Goal: Task Accomplishment & Management: Manage account settings

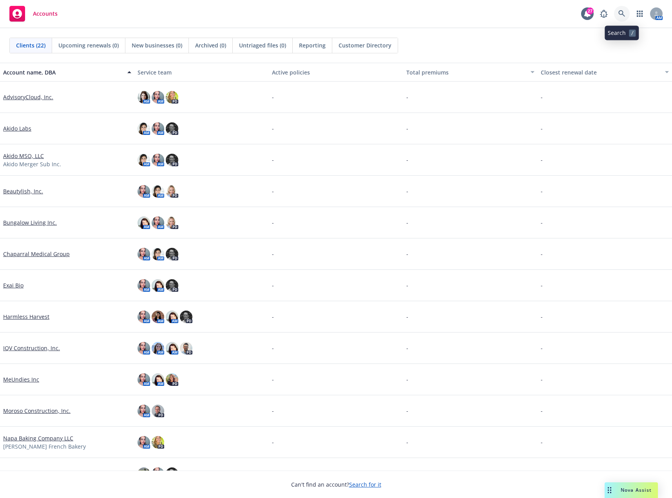
click at [621, 16] on icon at bounding box center [622, 13] width 7 height 7
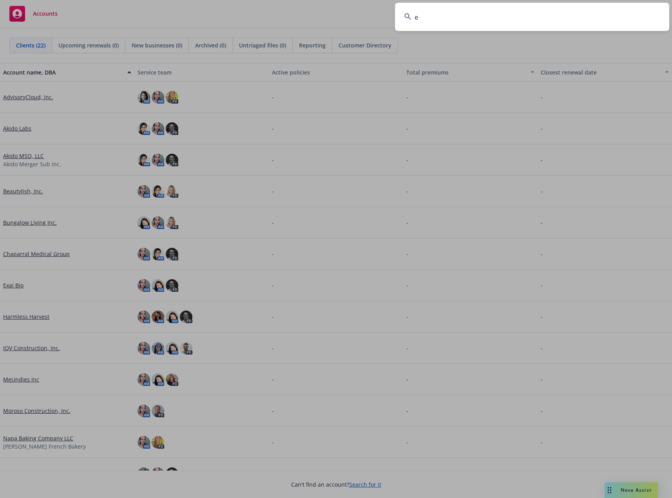
type input "e"
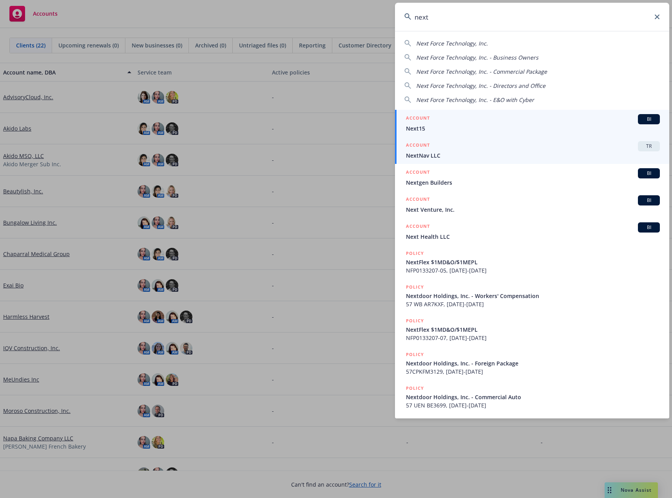
type input "next"
click at [438, 151] on div "ACCOUNT TR" at bounding box center [533, 146] width 254 height 10
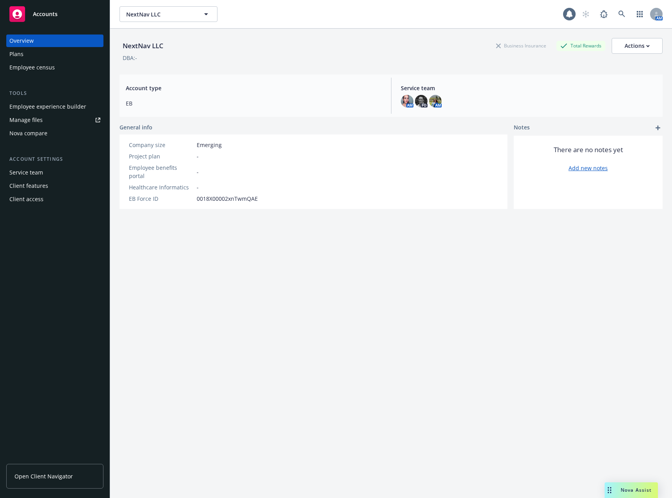
click at [60, 102] on div "Employee experience builder" at bounding box center [47, 106] width 77 height 13
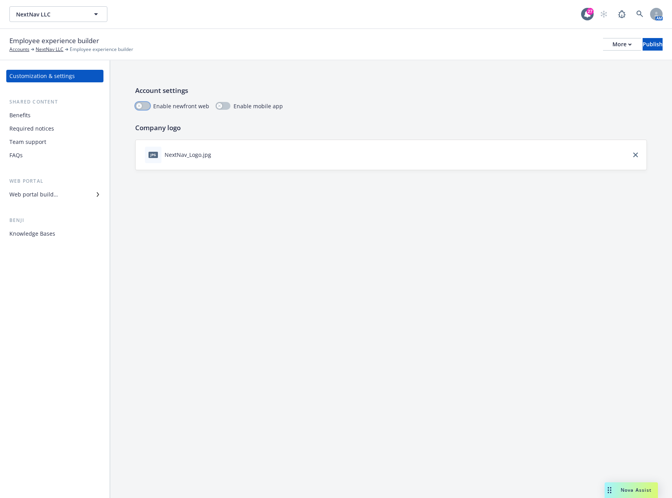
click at [141, 107] on div "button" at bounding box center [138, 105] width 5 height 5
click at [55, 191] on div "Web portal builder" at bounding box center [33, 194] width 49 height 13
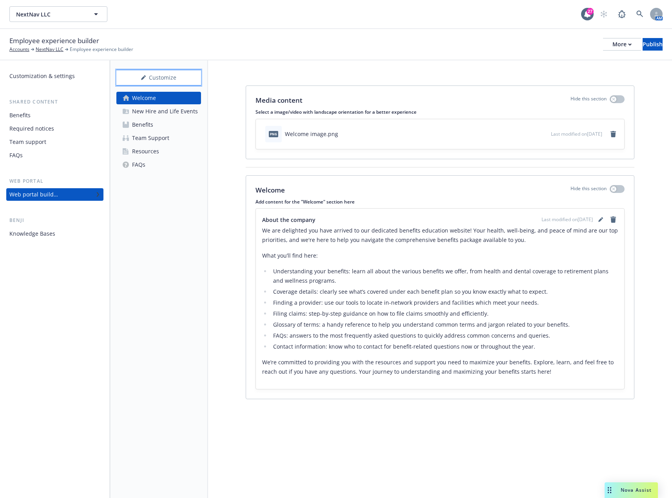
click at [165, 73] on div "Customize" at bounding box center [158, 77] width 85 height 15
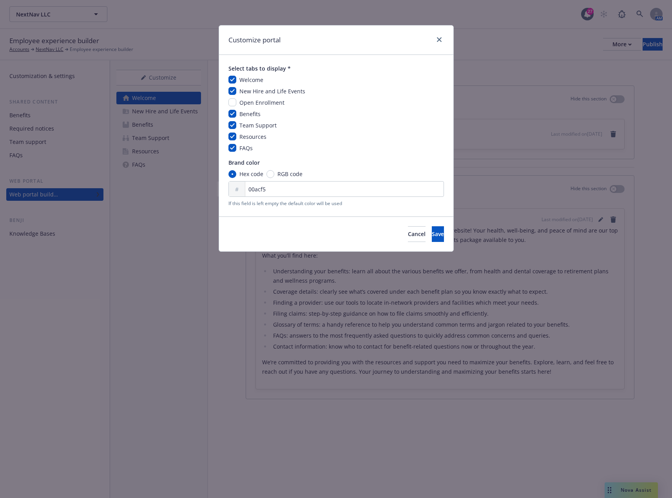
click at [252, 102] on span "Open Enrollment" at bounding box center [261, 102] width 45 height 7
click at [230, 102] on input "checkbox" at bounding box center [233, 102] width 8 height 8
checkbox input "true"
click at [432, 235] on span "Save" at bounding box center [438, 233] width 12 height 7
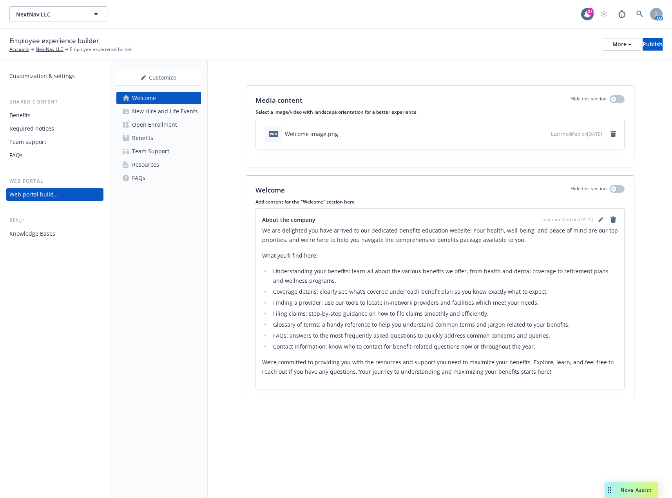
click at [172, 113] on div "New Hire and Life Events" at bounding box center [165, 111] width 66 height 13
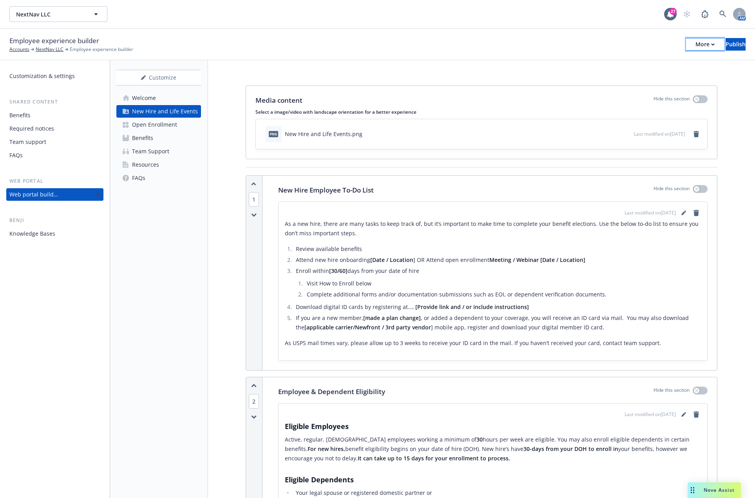
click at [672, 41] on div "More" at bounding box center [705, 44] width 19 height 12
click at [633, 67] on link "Copy preview link" at bounding box center [640, 62] width 116 height 16
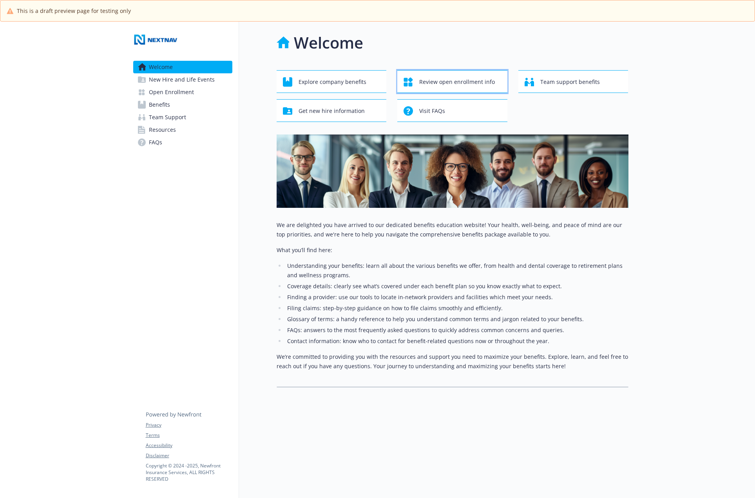
click at [460, 83] on span "Review open enrollment info" at bounding box center [457, 81] width 76 height 15
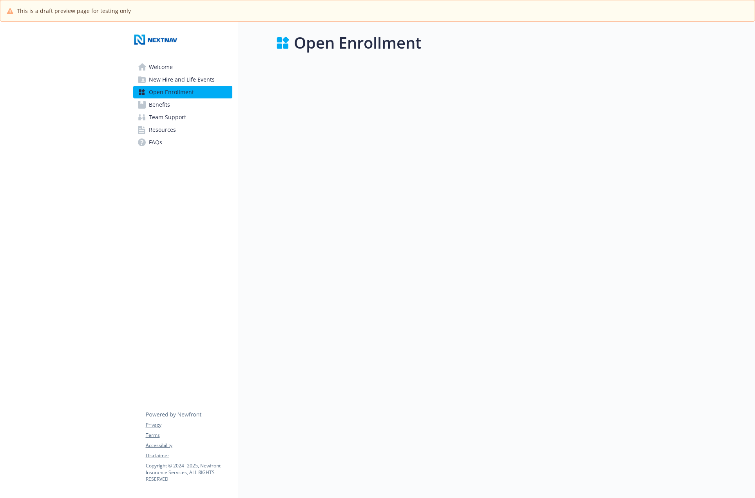
click at [153, 102] on span "Benefits" at bounding box center [159, 104] width 21 height 13
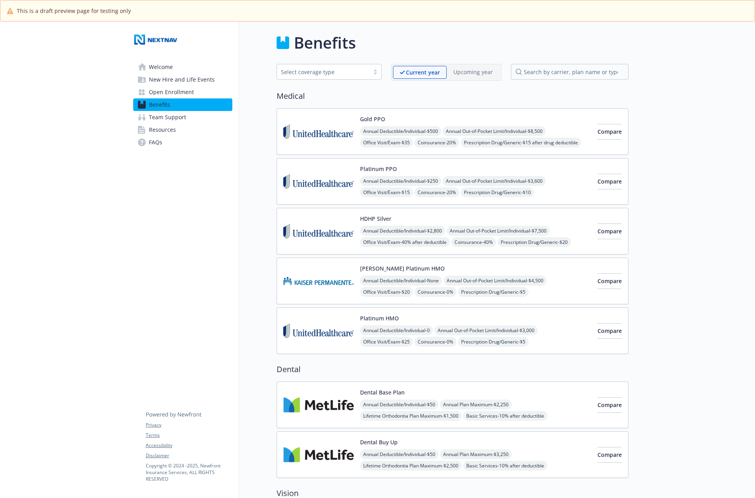
click at [177, 76] on span "New Hire and Life Events" at bounding box center [182, 79] width 66 height 13
